Goal: Entertainment & Leisure: Consume media (video, audio)

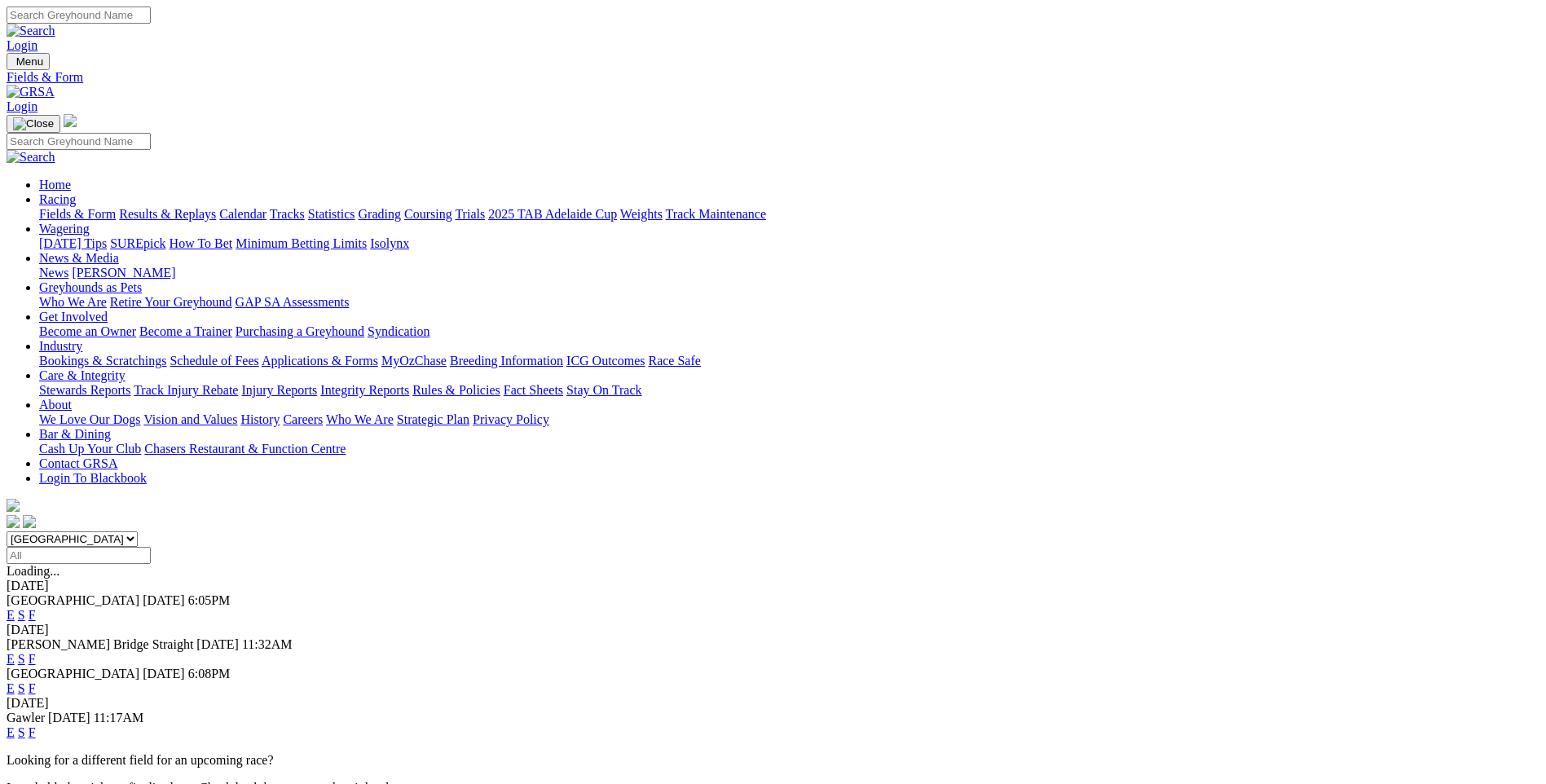
click at [15, 608] on link "E" at bounding box center [11, 615] width 8 height 14
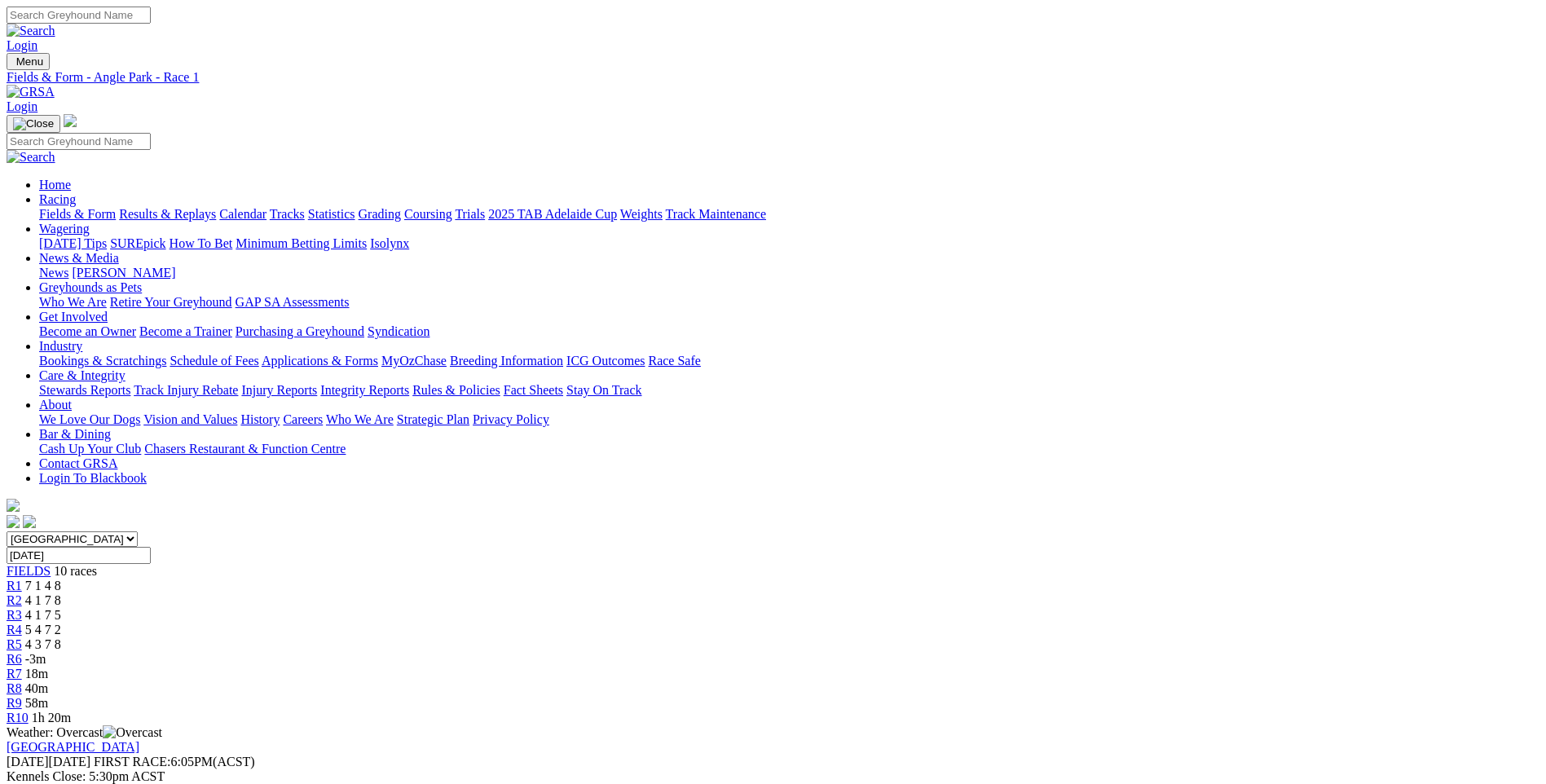
click at [791, 637] on div "R5 4 3 7 8" at bounding box center [773, 644] width 1533 height 15
click at [22, 652] on span "R6" at bounding box center [15, 659] width 16 height 14
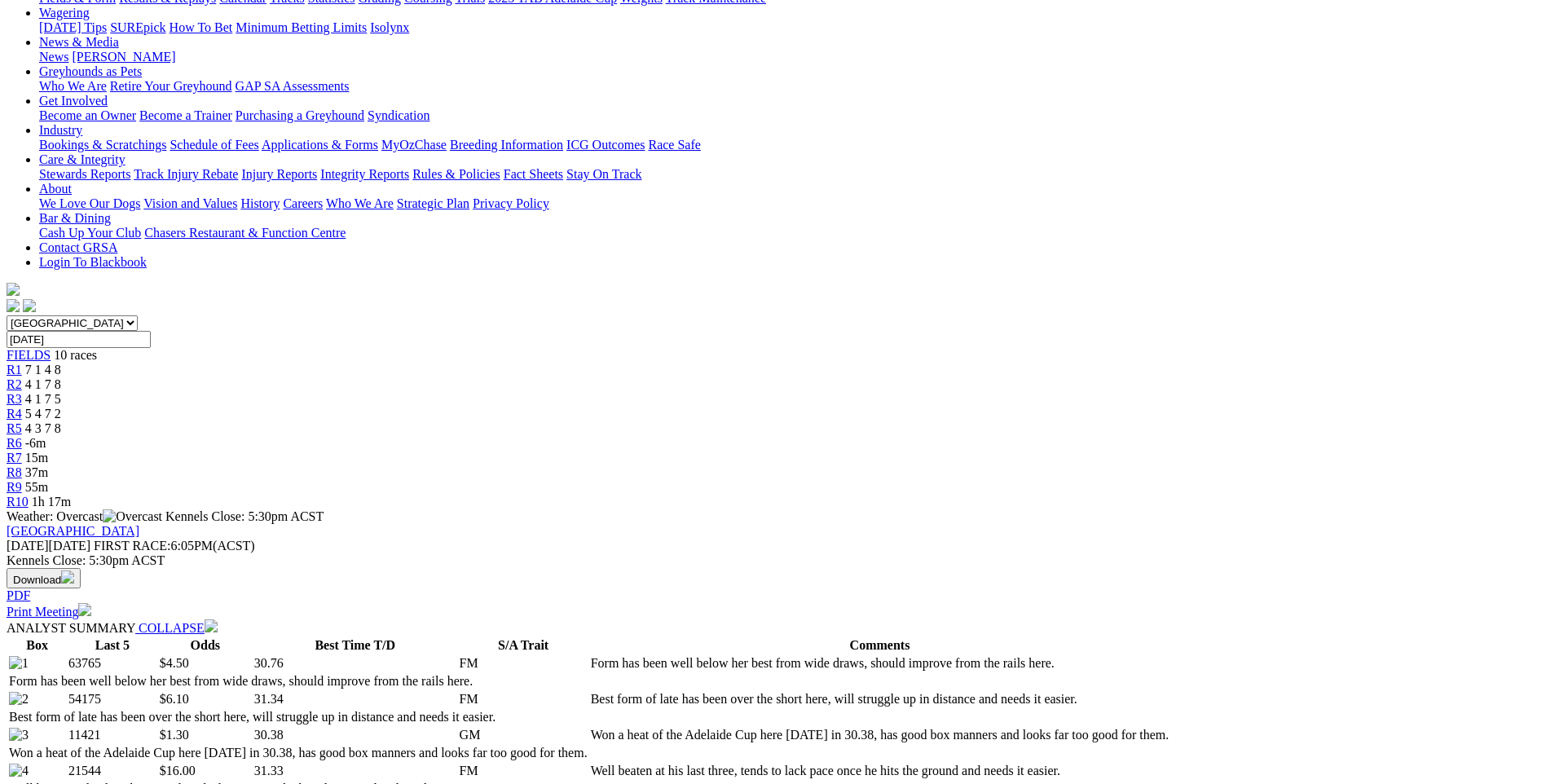
scroll to position [163, 0]
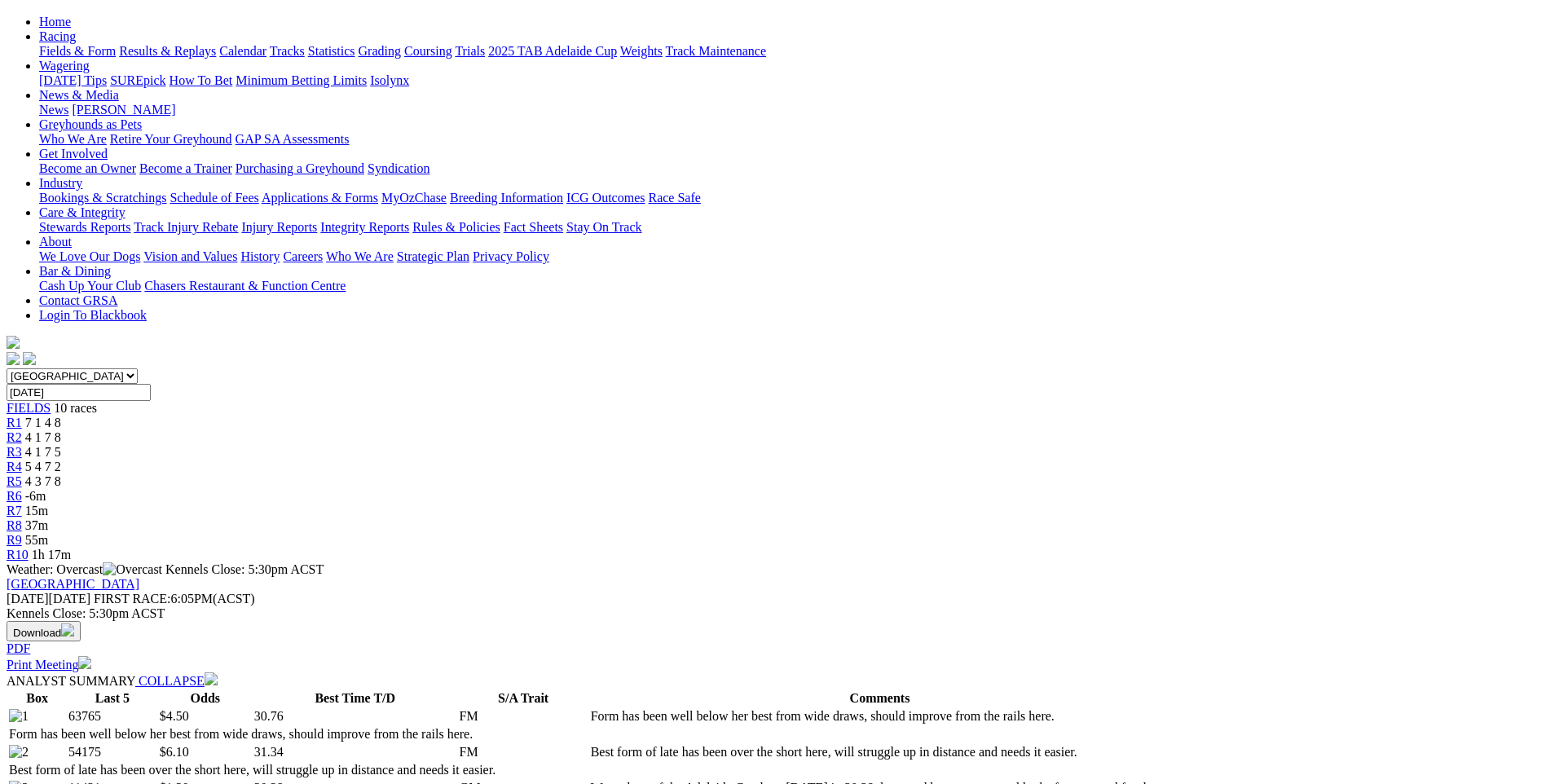
click at [22, 503] on span "R7" at bounding box center [15, 510] width 16 height 14
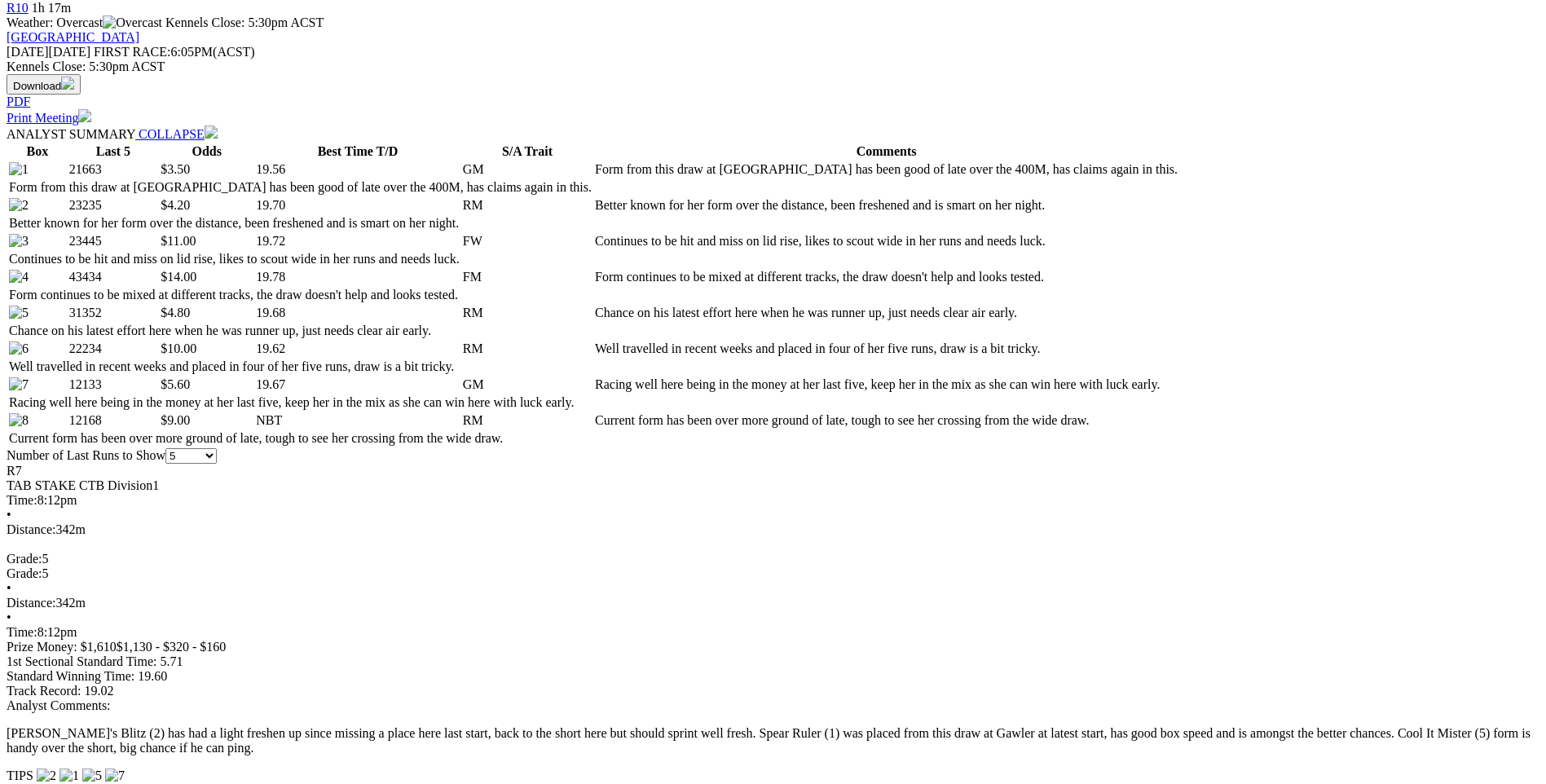
scroll to position [733, 0]
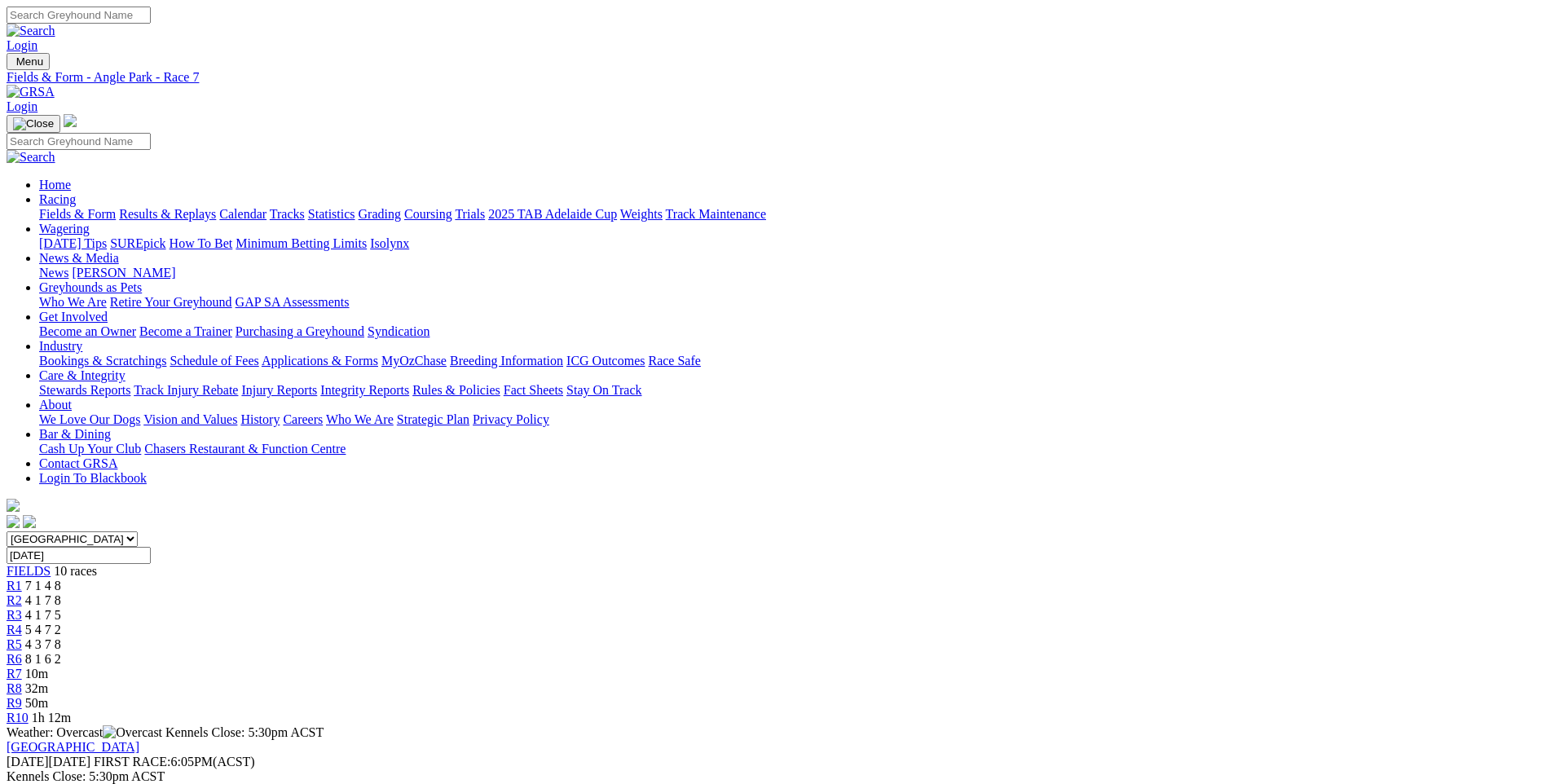
click at [22, 681] on span "R8" at bounding box center [15, 688] width 16 height 14
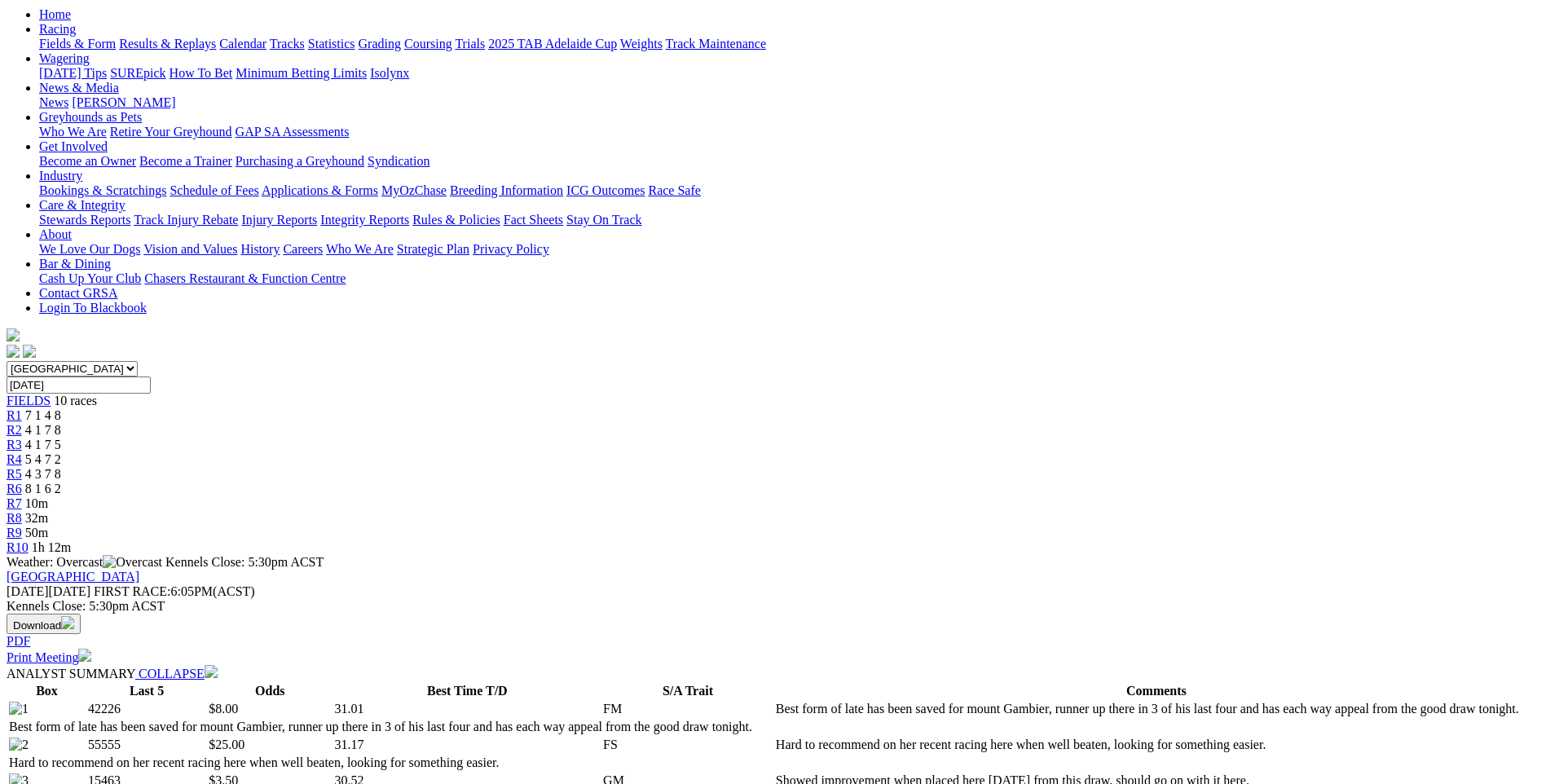
scroll to position [163, 0]
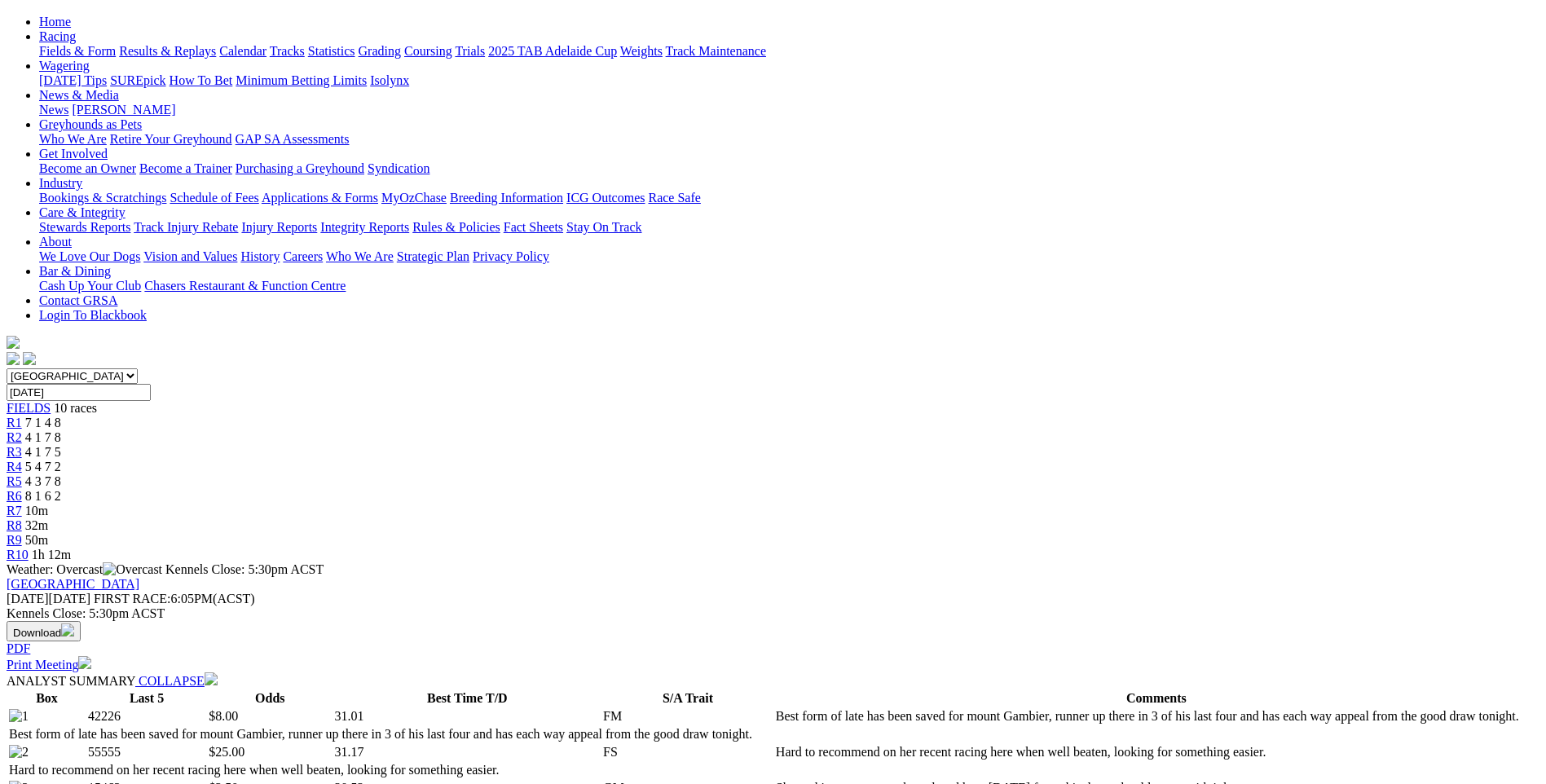
click at [22, 503] on span "R7" at bounding box center [15, 510] width 16 height 14
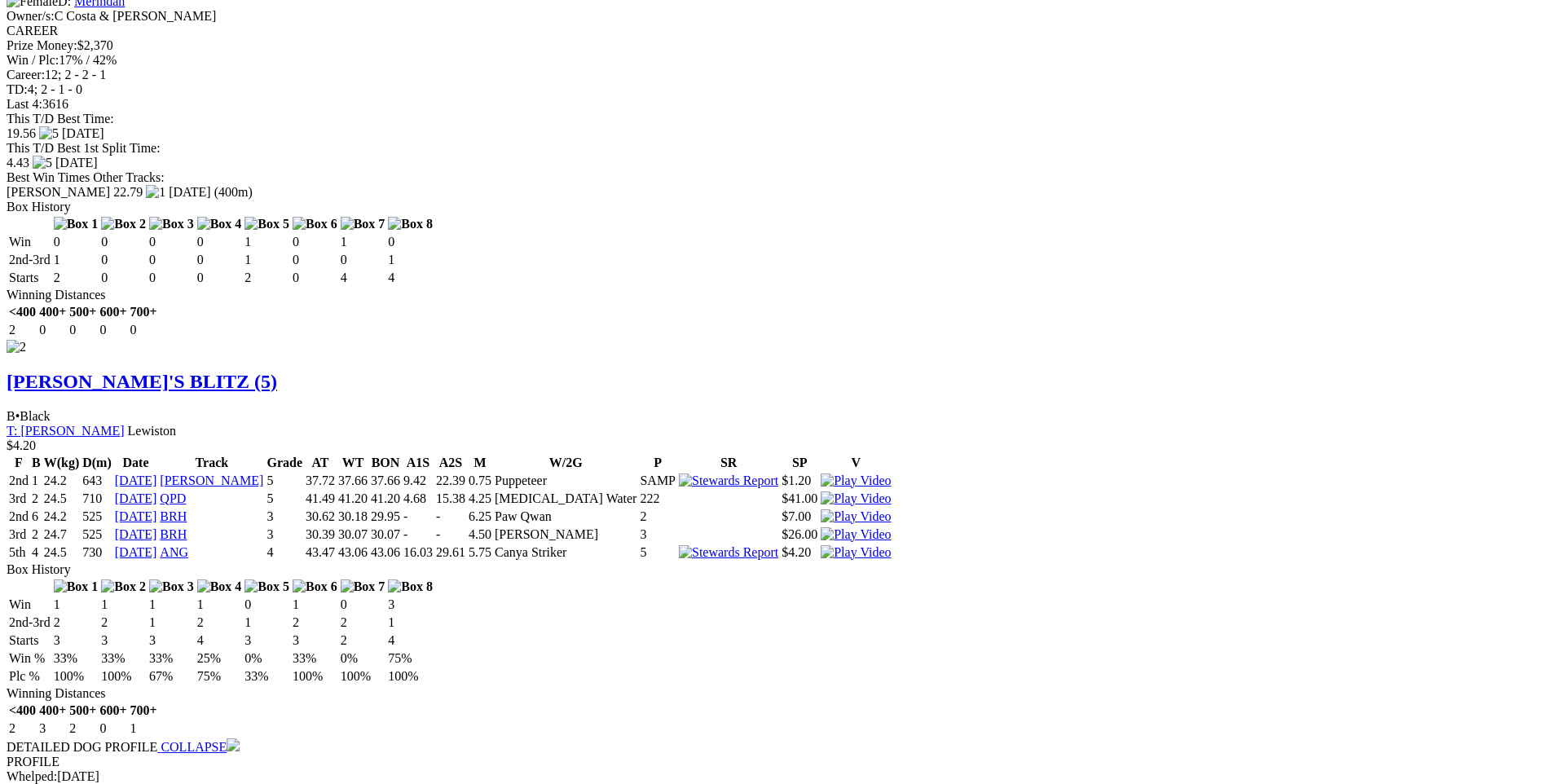
scroll to position [2118, 0]
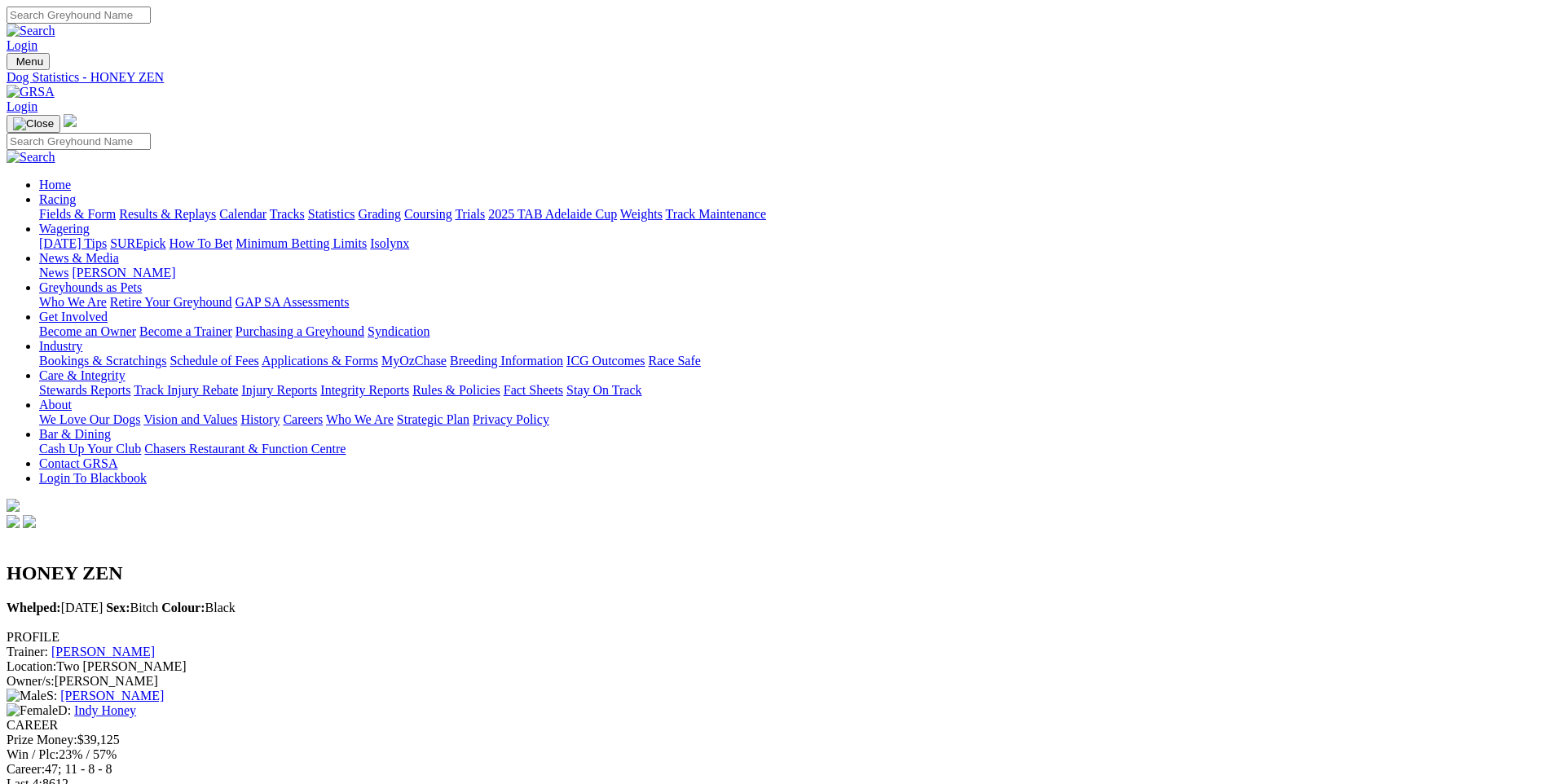
click at [115, 207] on link "Fields & Form" at bounding box center [77, 214] width 76 height 14
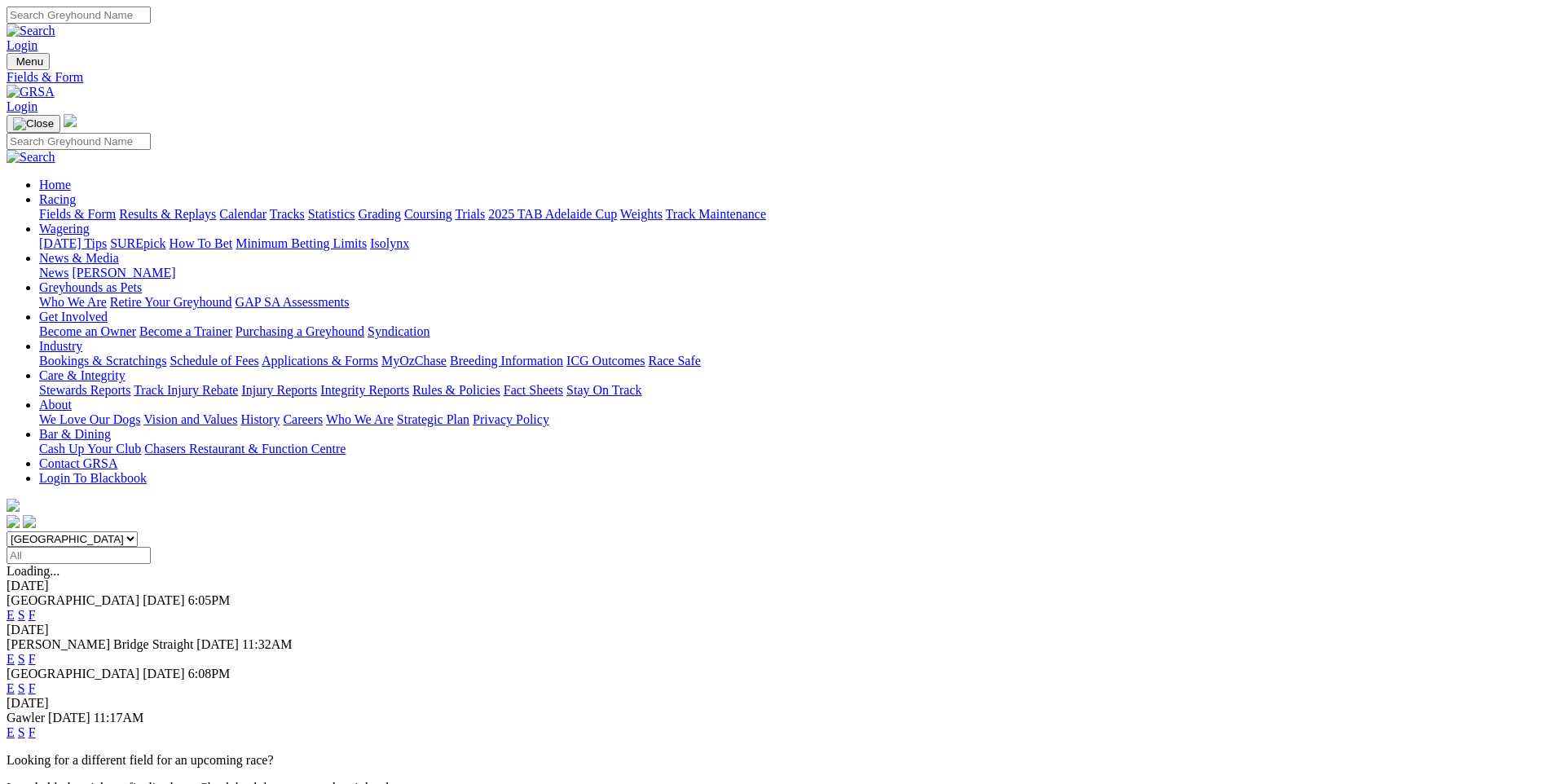
click at [15, 608] on link "E" at bounding box center [11, 615] width 8 height 14
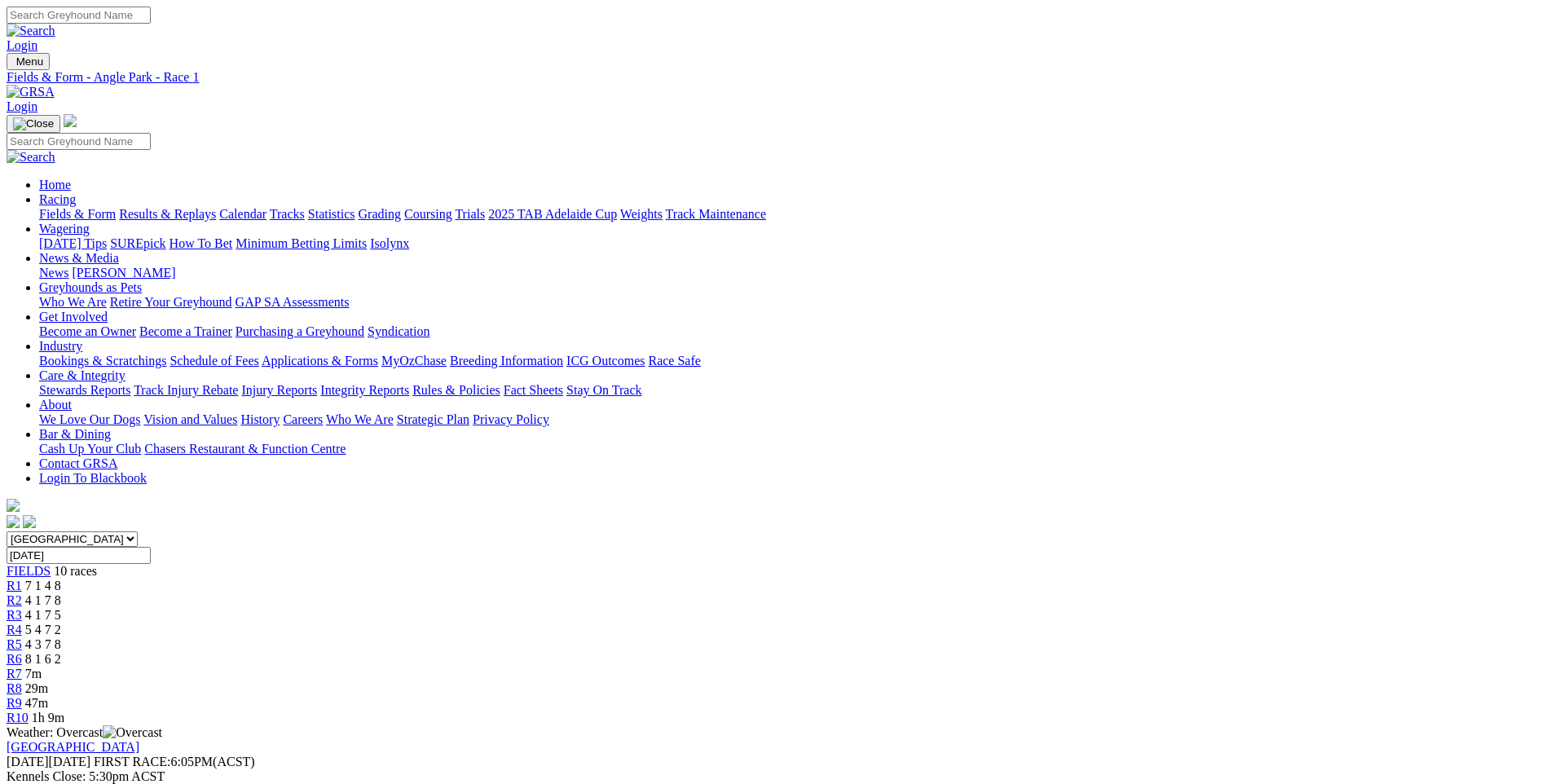
click at [22, 667] on span "R7" at bounding box center [15, 674] width 16 height 14
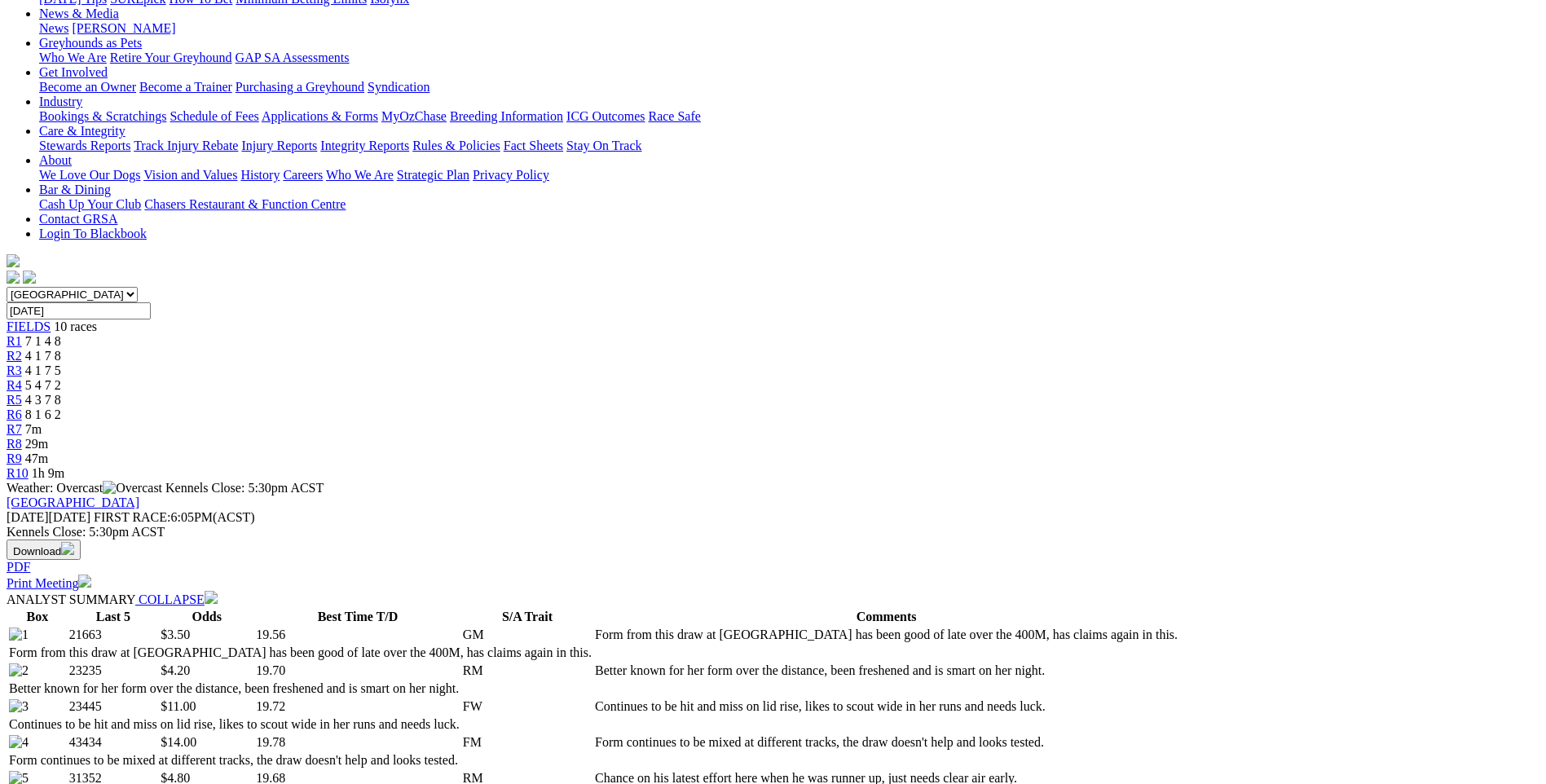
scroll to position [163, 0]
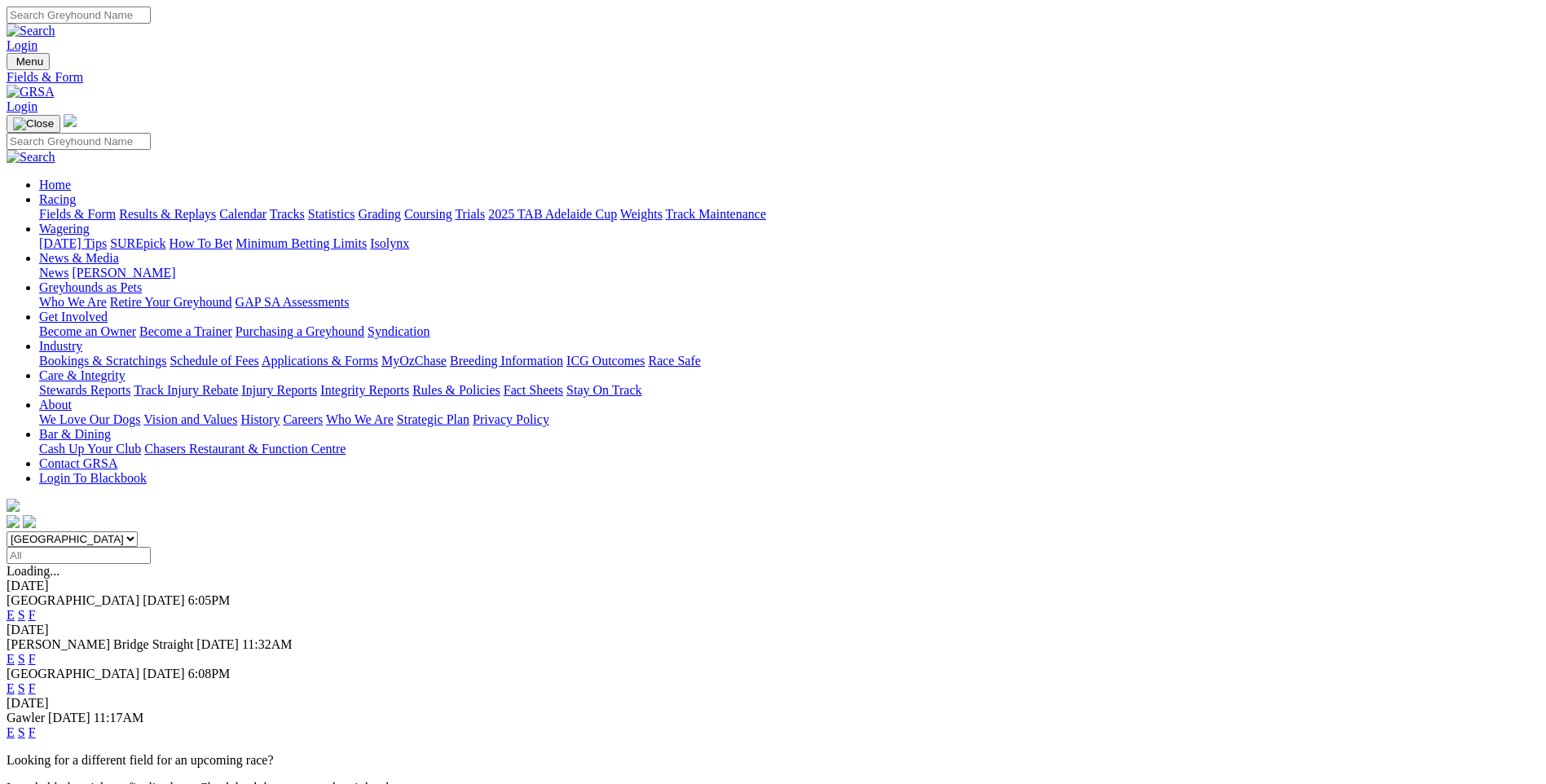
click at [15, 608] on link "E" at bounding box center [11, 615] width 8 height 14
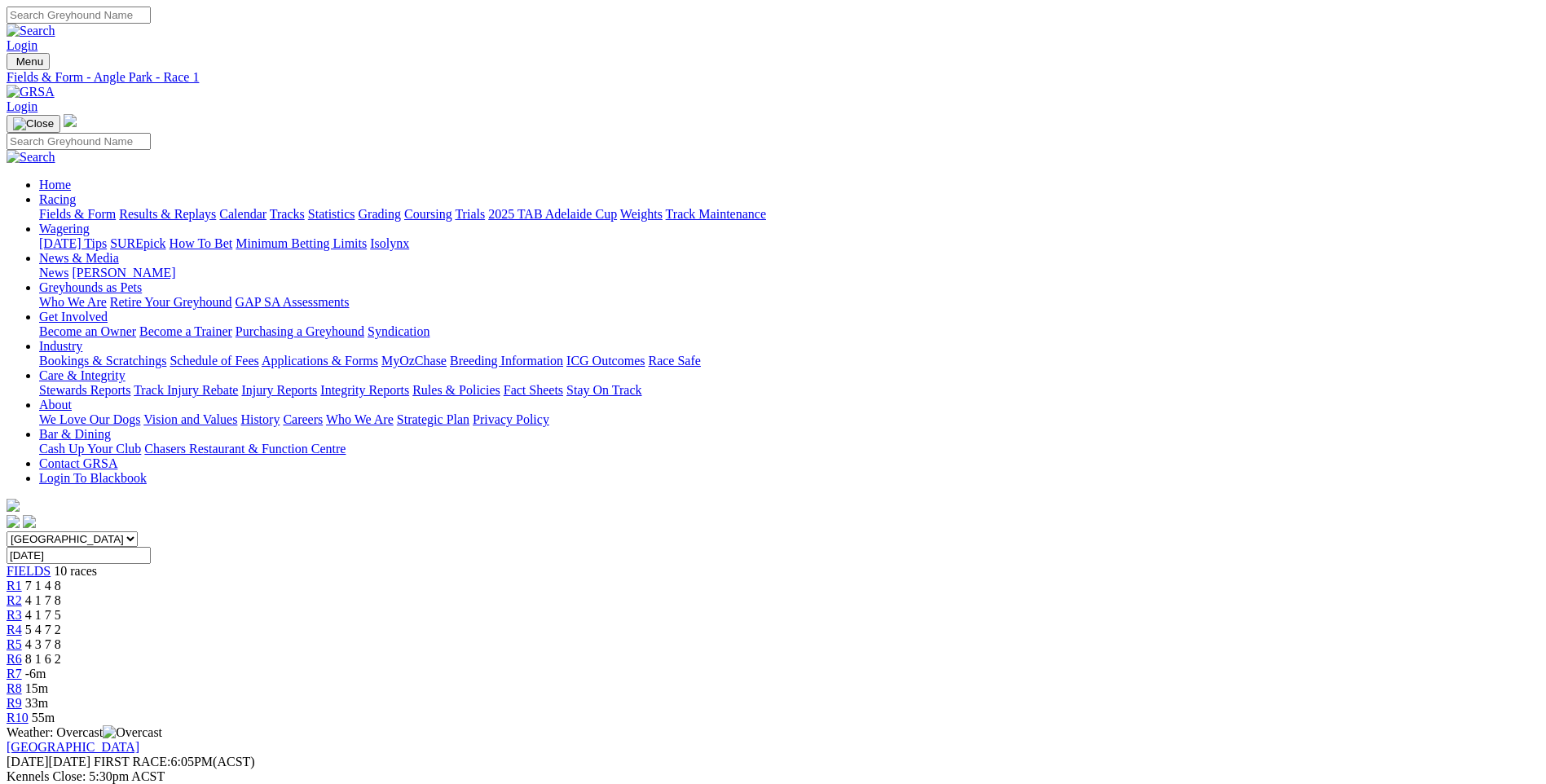
click at [28, 711] on span "R10" at bounding box center [18, 718] width 22 height 14
click at [22, 681] on span "R8" at bounding box center [15, 688] width 16 height 14
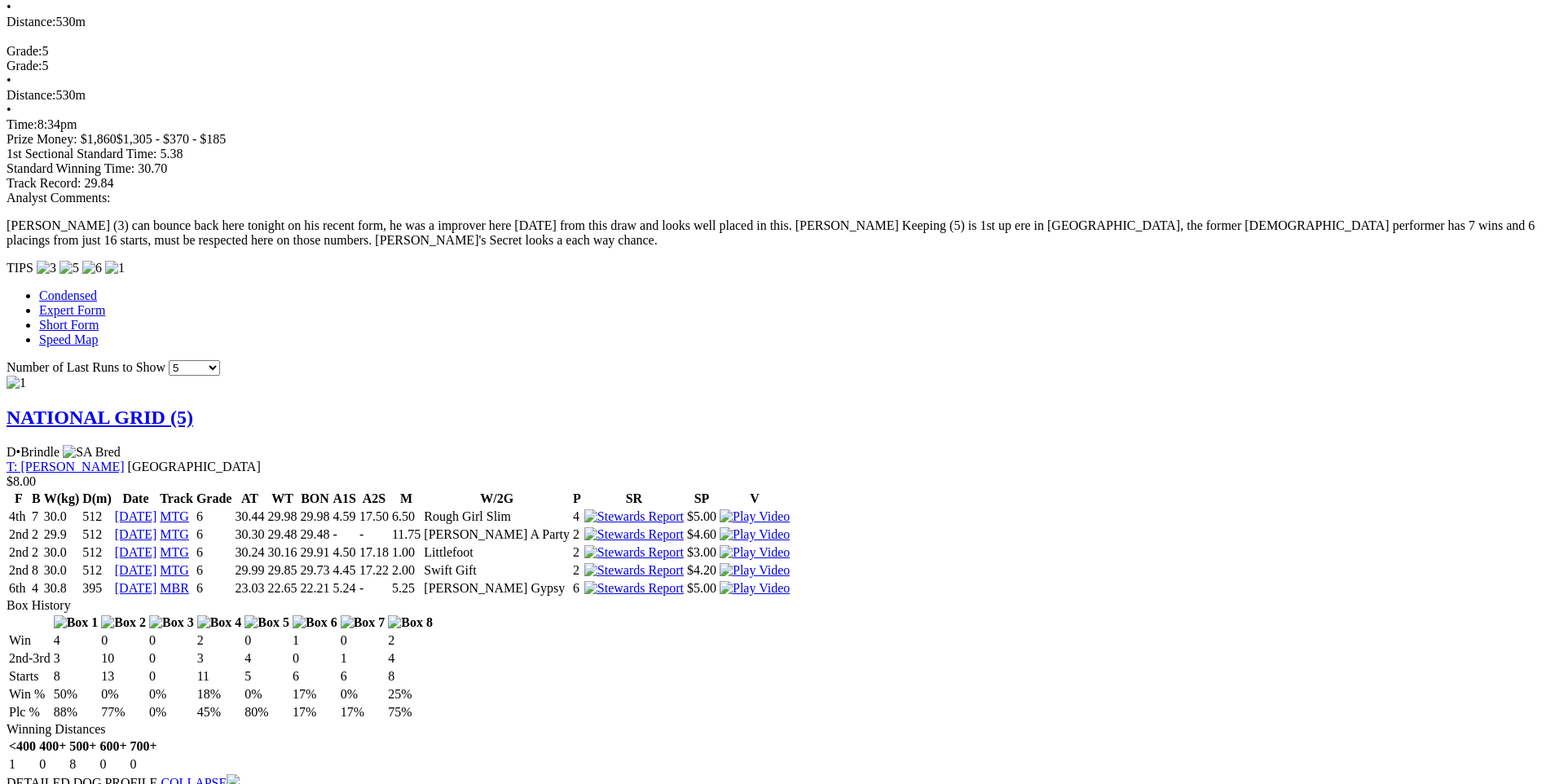
scroll to position [1222, 0]
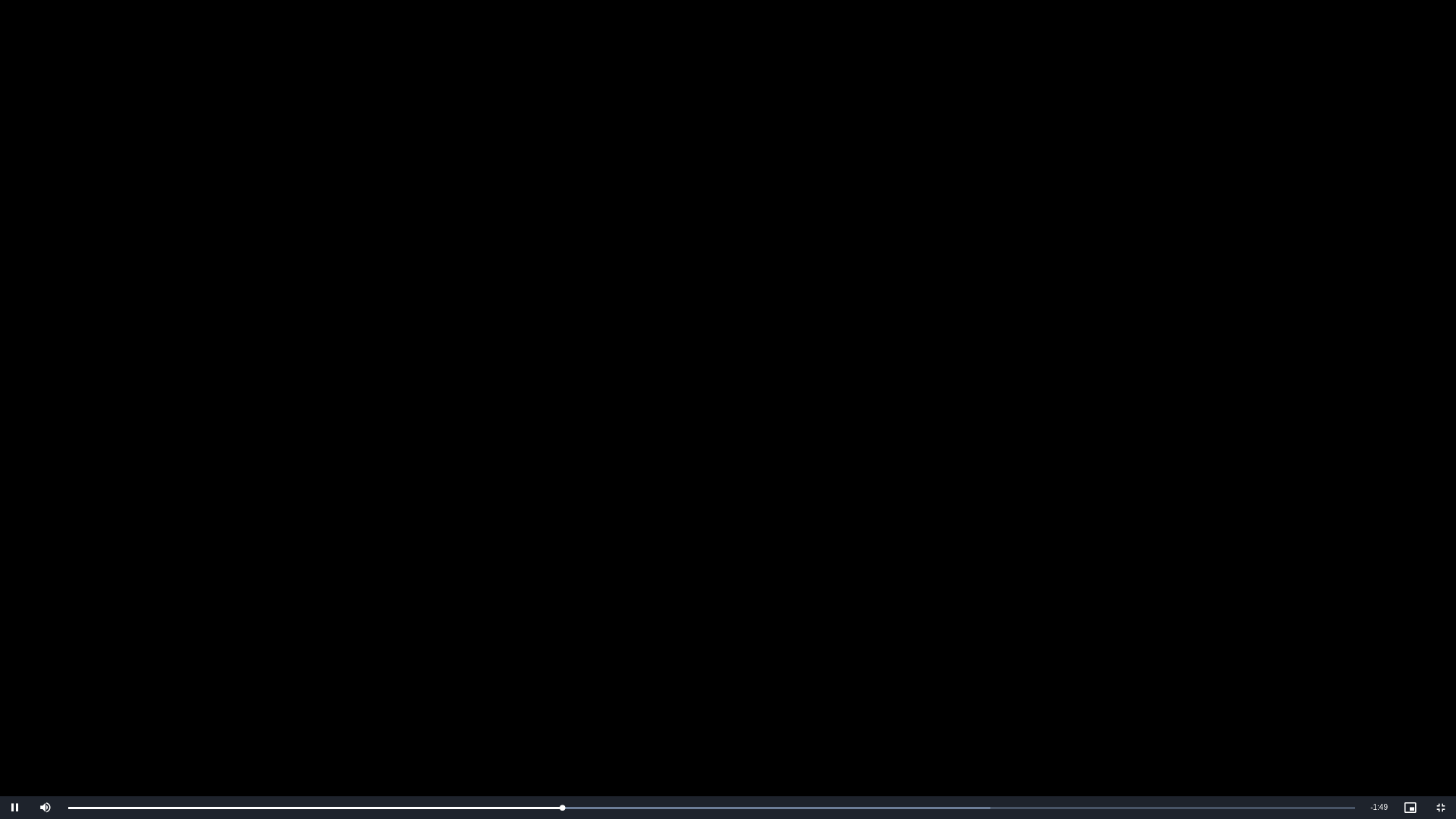
click at [1430, 729] on video "To view this video please enable JavaScript, and consider upgrading to a web br…" at bounding box center [728, 410] width 1456 height 819
click at [1400, 729] on video "To view this video please enable JavaScript, and consider upgrading to a web br…" at bounding box center [728, 410] width 1456 height 819
click at [1396, 729] on video "To view this video please enable JavaScript, and consider upgrading to a web br…" at bounding box center [728, 410] width 1456 height 819
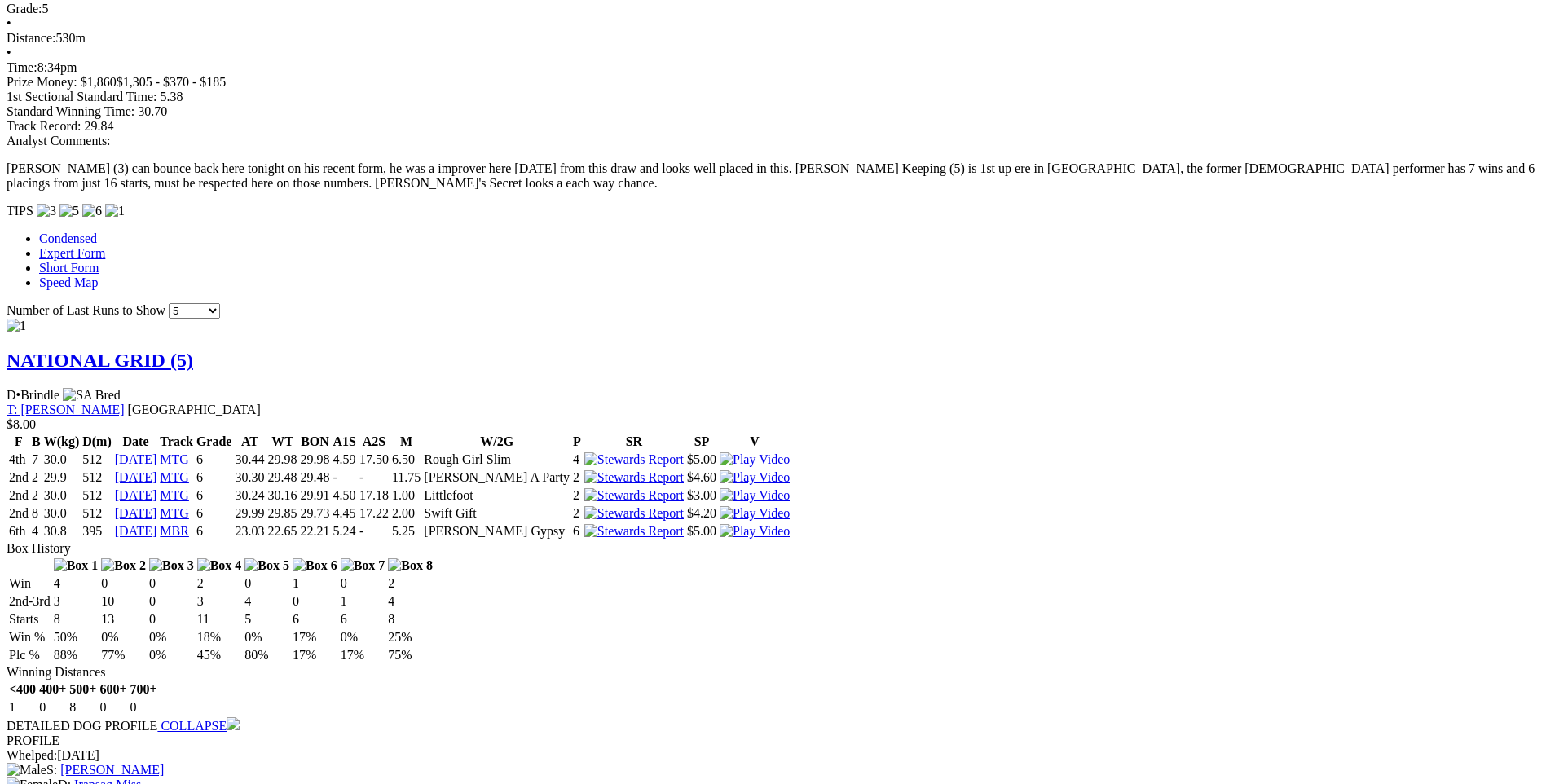
scroll to position [1385, 0]
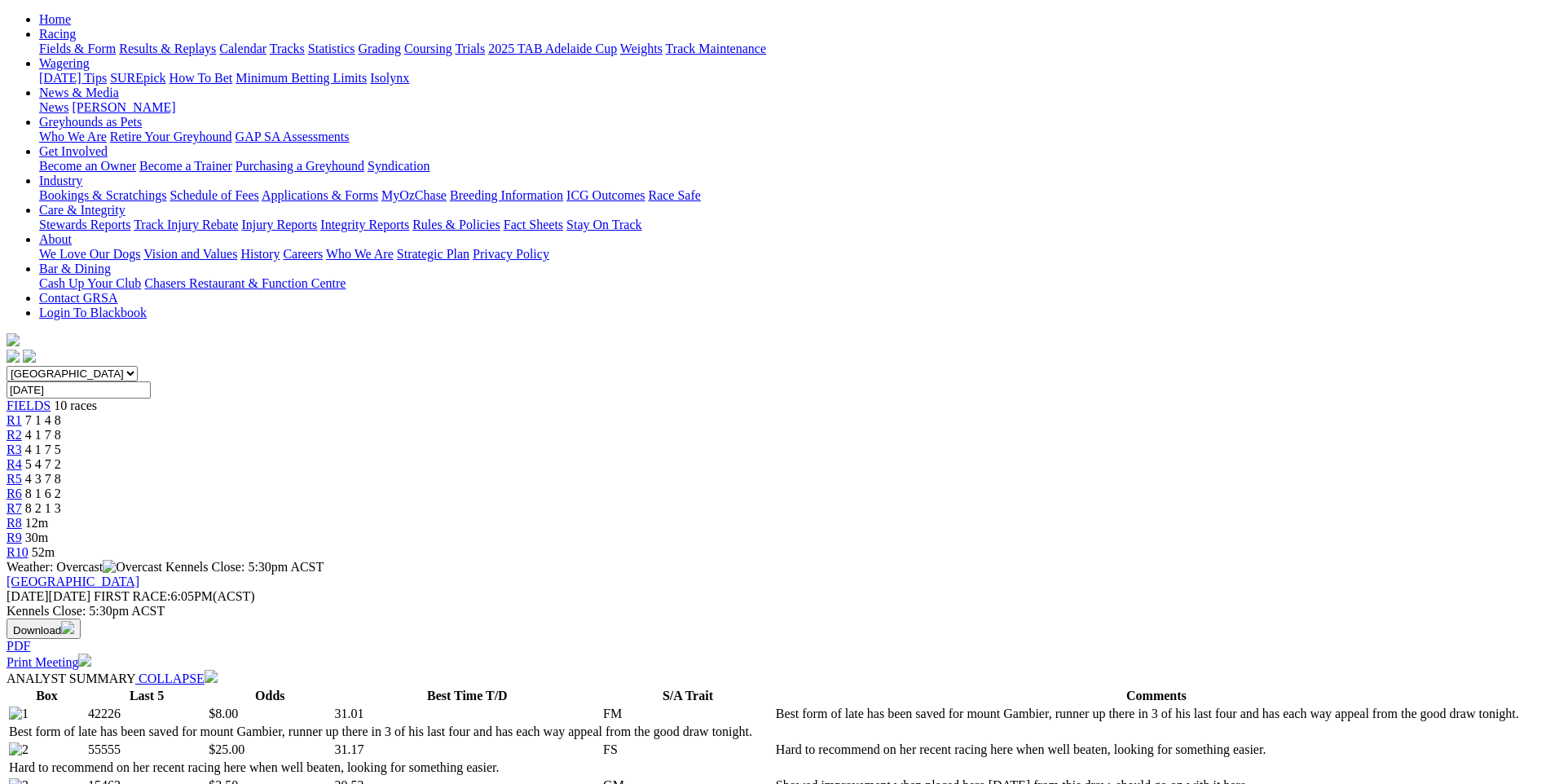
scroll to position [81, 0]
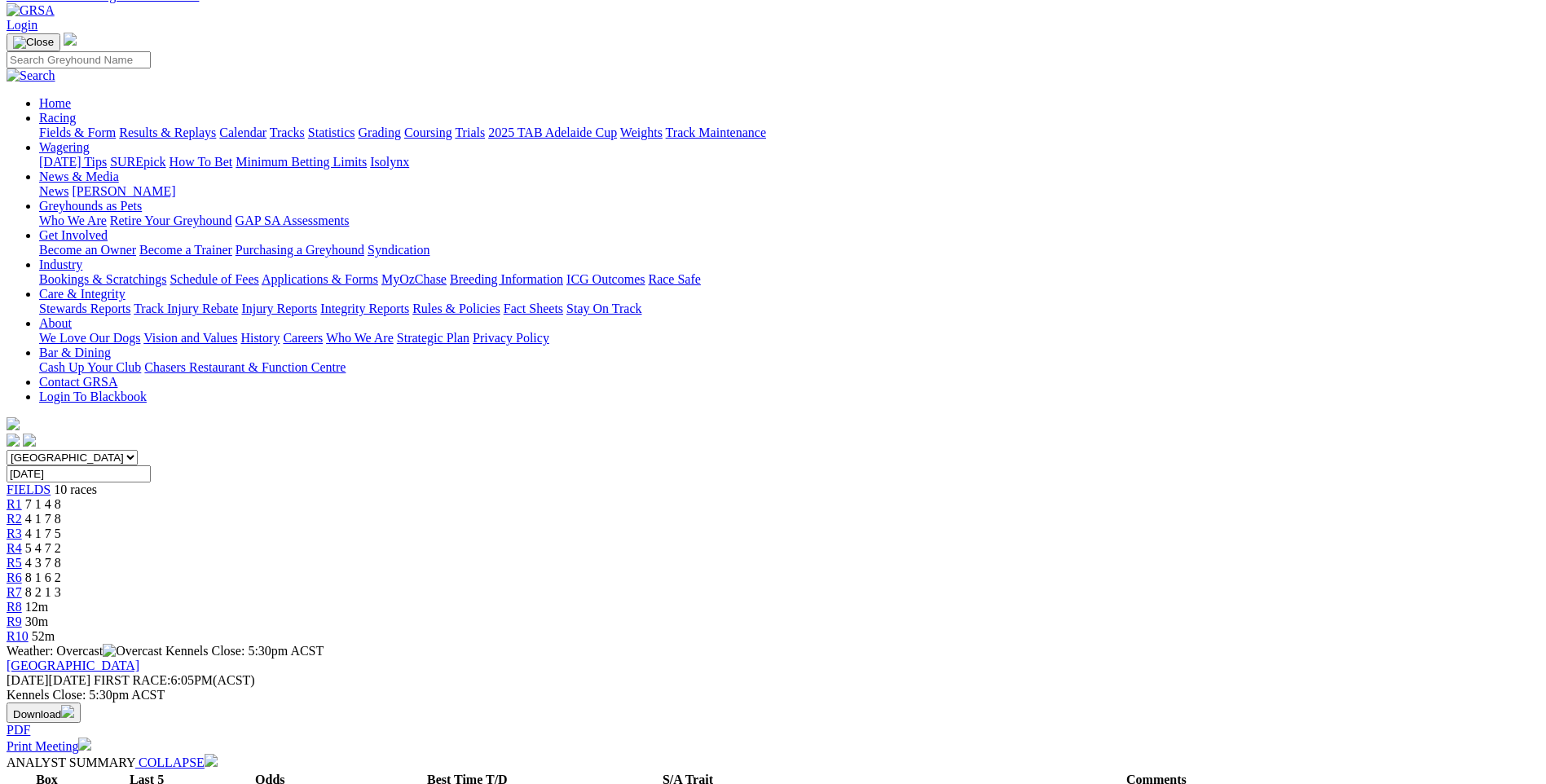
click at [22, 615] on span "R9" at bounding box center [15, 622] width 16 height 14
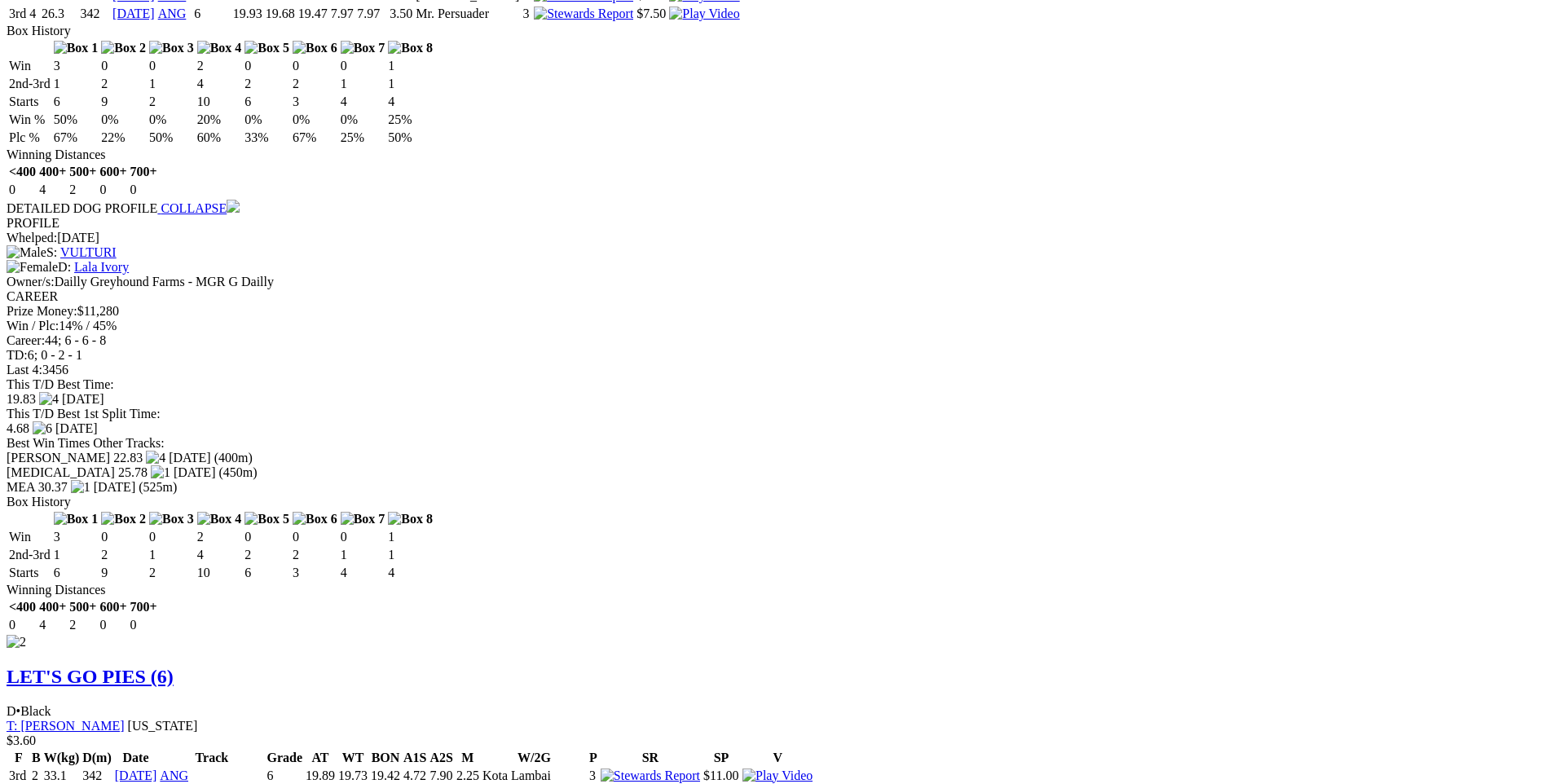
scroll to position [1793, 0]
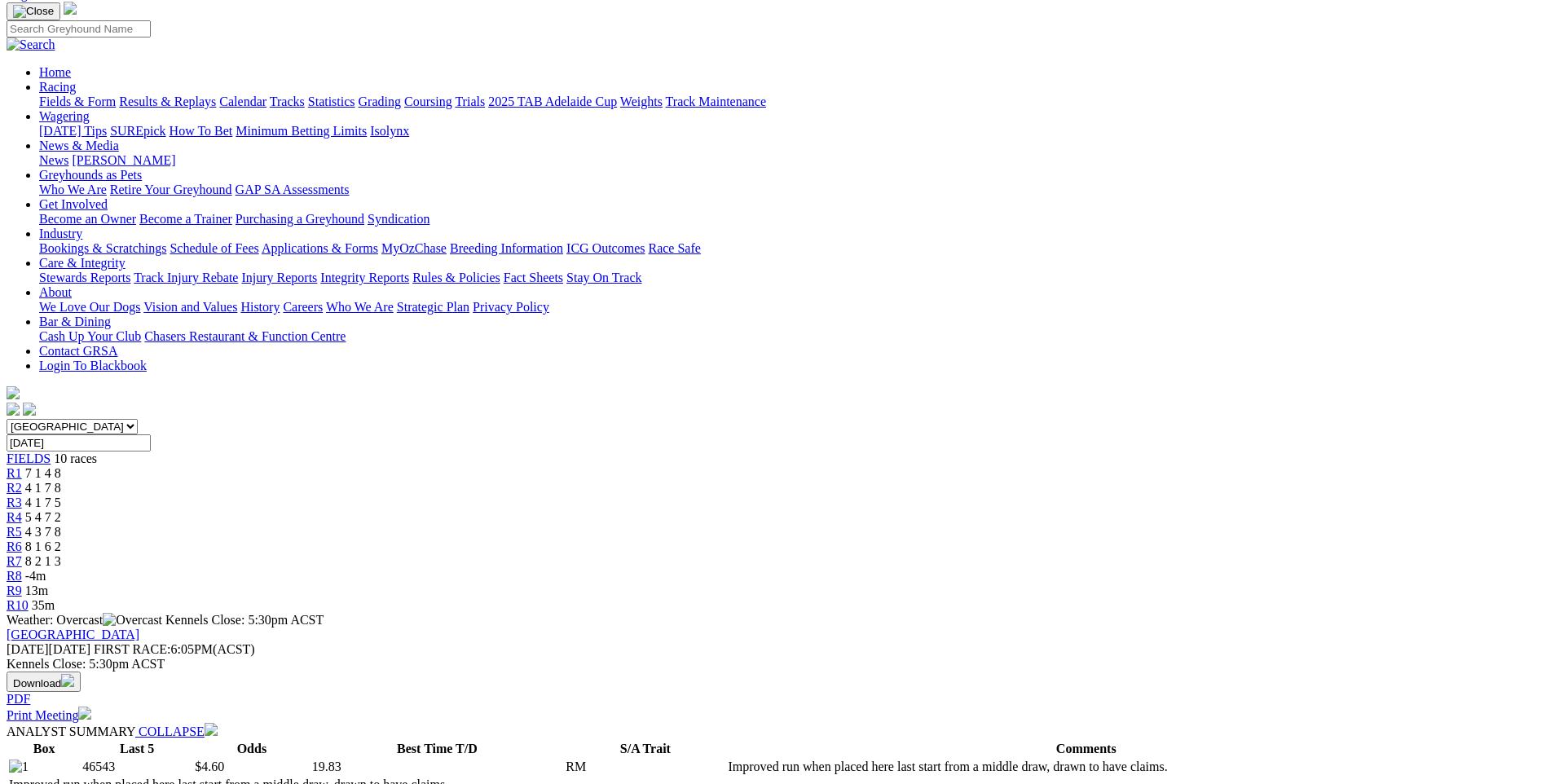
scroll to position [0, 0]
